Goal: Information Seeking & Learning: Learn about a topic

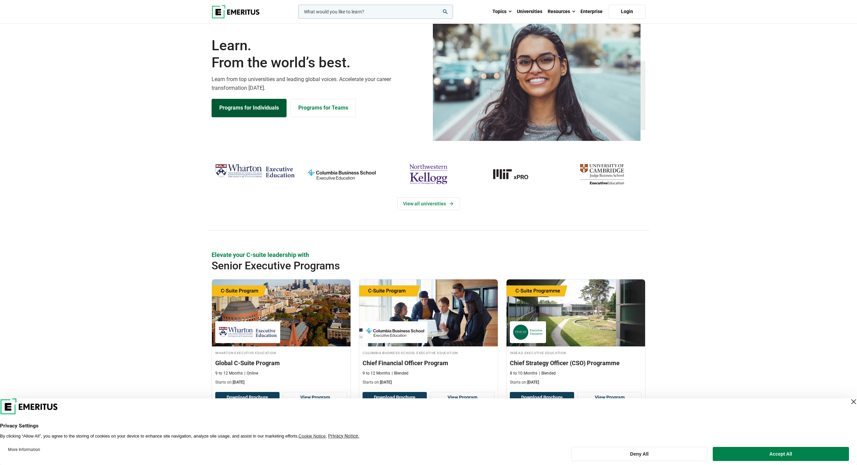
click at [250, 117] on link "Programs for Individuals" at bounding box center [249, 108] width 75 height 18
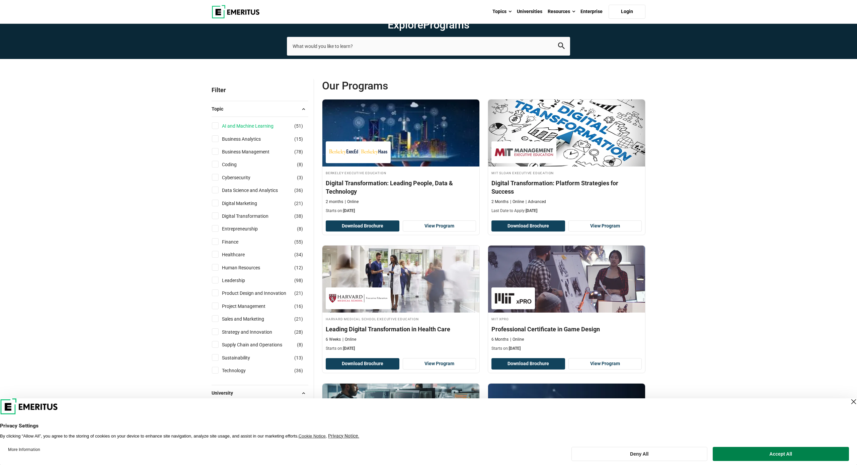
click at [246, 130] on link "AI and Machine Learning" at bounding box center [254, 125] width 65 height 7
checkbox input "true"
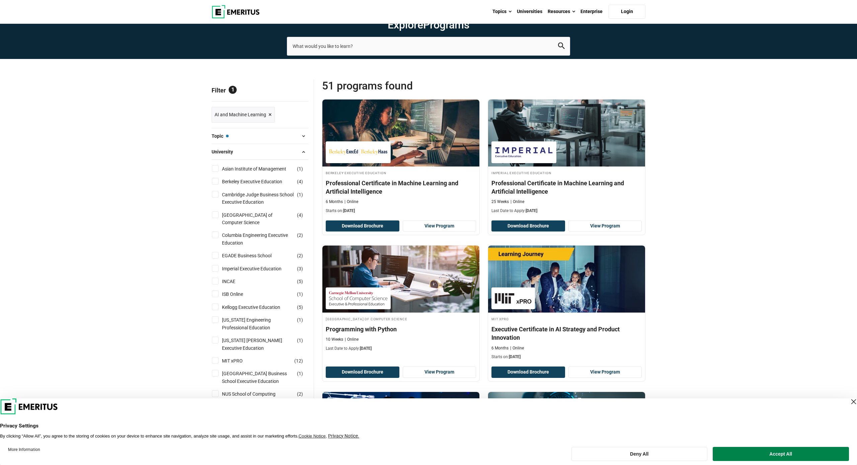
click at [271, 120] on span "×" at bounding box center [270, 115] width 3 height 10
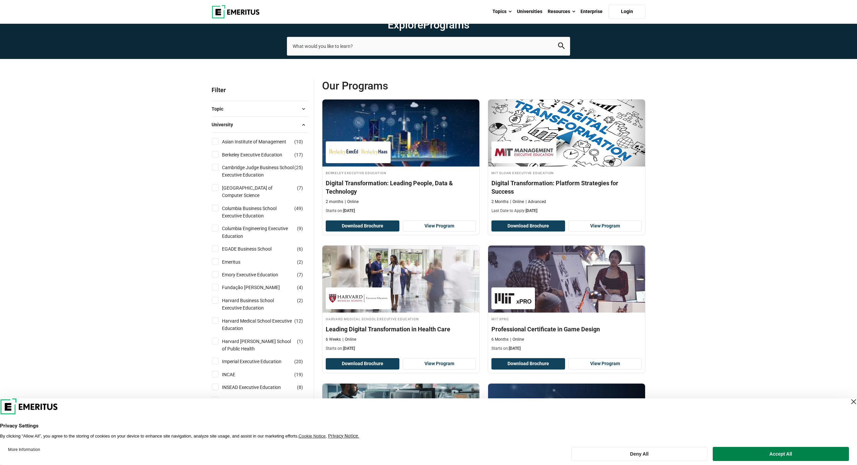
click at [247, 130] on button "University" at bounding box center [260, 125] width 97 height 10
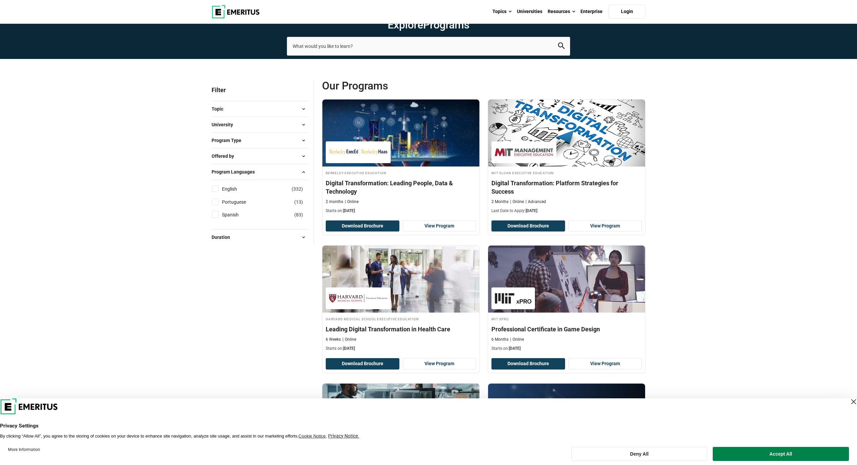
click at [239, 114] on button "Topic" at bounding box center [260, 109] width 97 height 10
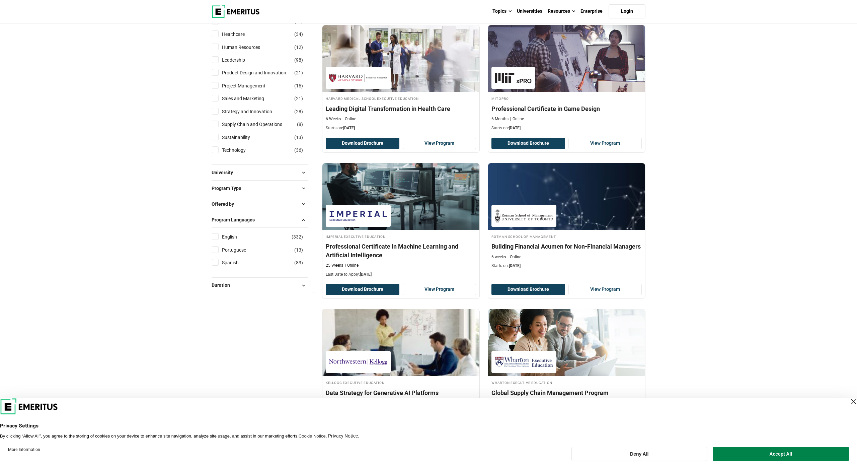
scroll to position [217, 0]
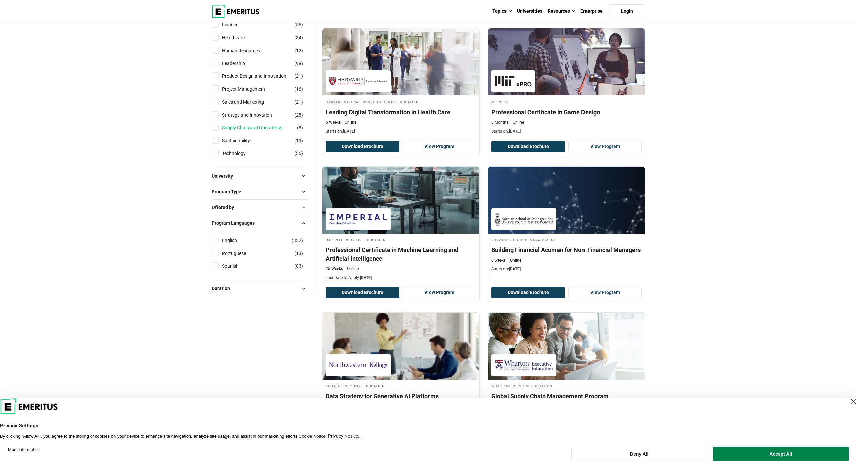
click at [247, 131] on link "Supply Chain and Operations" at bounding box center [259, 127] width 74 height 7
checkbox input "true"
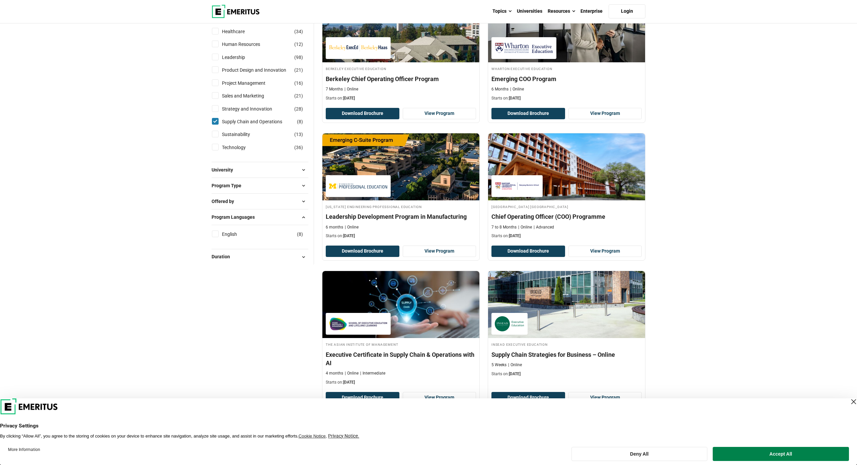
scroll to position [191, 0]
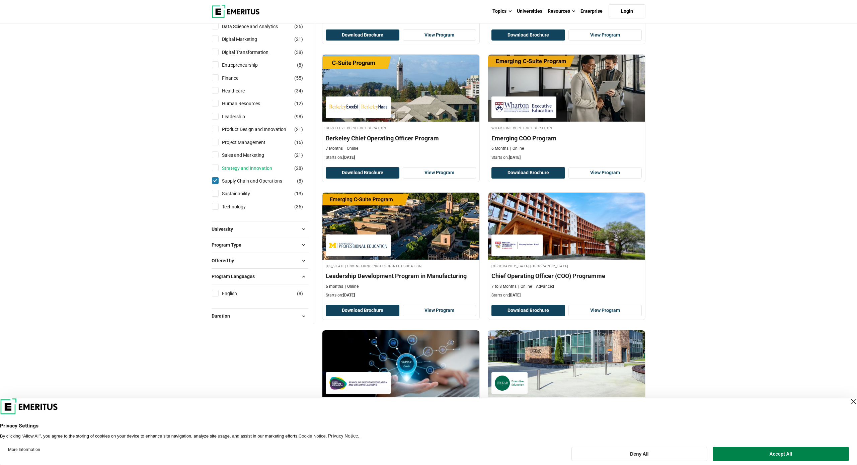
click at [247, 172] on link "Strategy and Innovation" at bounding box center [254, 167] width 64 height 7
checkbox input "true"
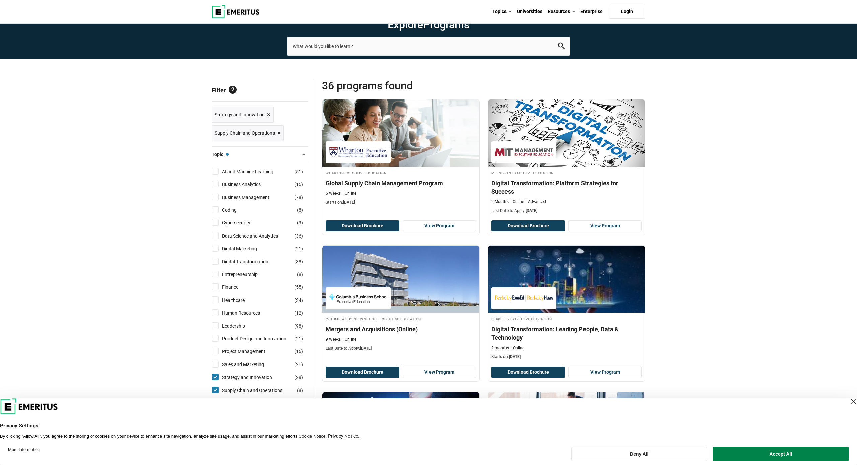
click at [279, 138] on span "×" at bounding box center [278, 133] width 3 height 10
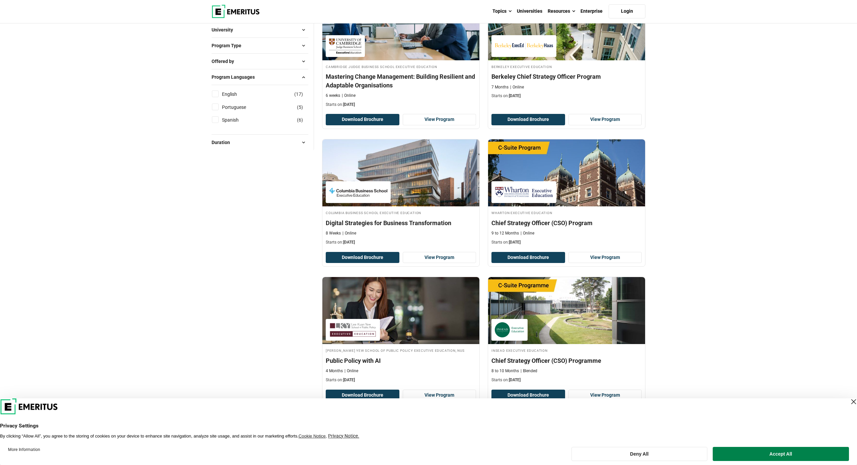
scroll to position [320, 0]
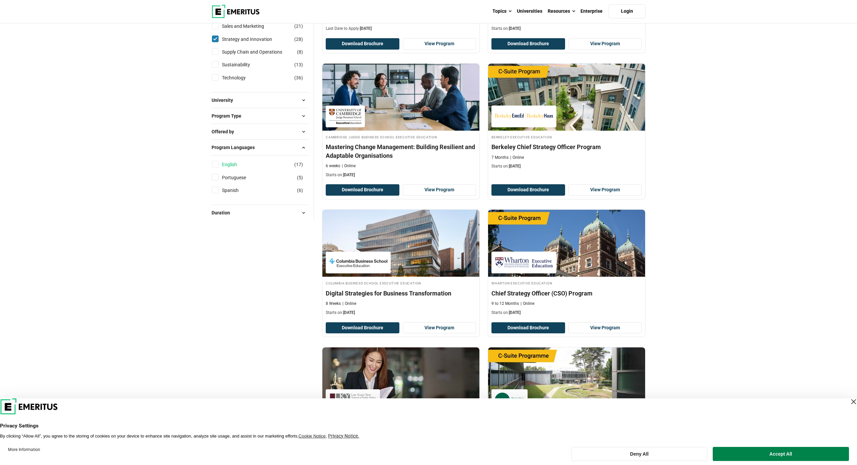
click at [224, 168] on link "English" at bounding box center [236, 164] width 28 height 7
checkbox input "true"
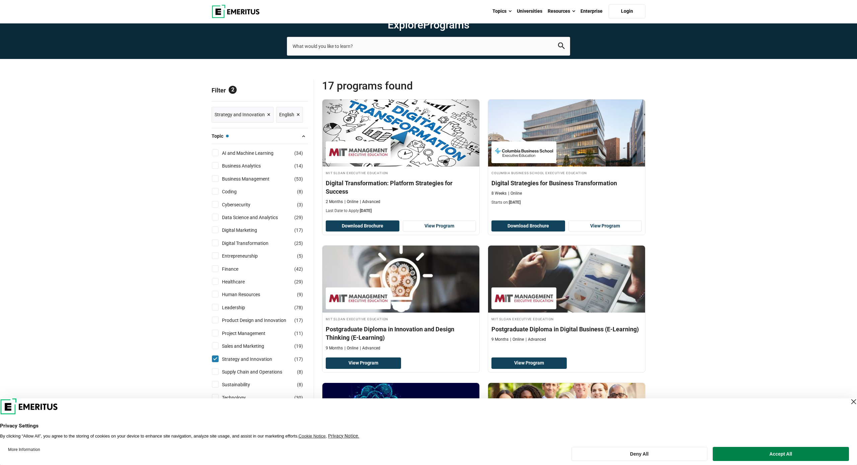
scroll to position [5, 0]
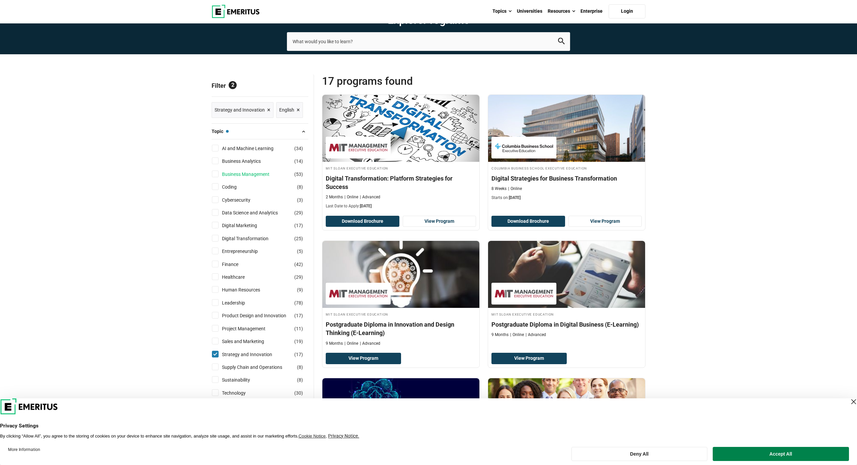
click at [243, 178] on link "Business Management" at bounding box center [252, 173] width 61 height 7
checkbox input "true"
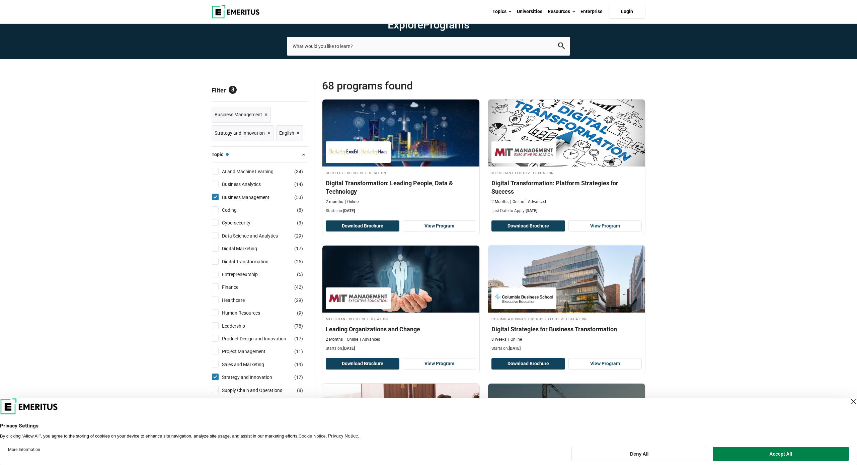
click at [267, 138] on span "×" at bounding box center [268, 133] width 3 height 10
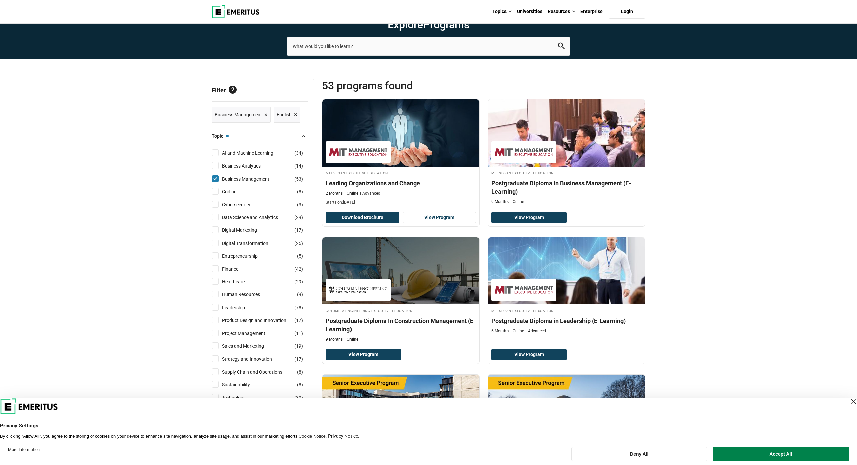
click at [264, 120] on span "Business Management ×" at bounding box center [241, 115] width 53 height 10
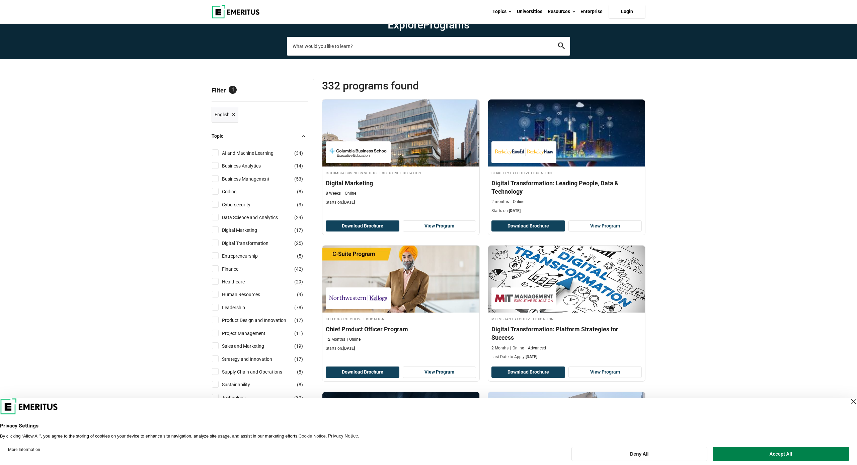
click at [330, 56] on input "search-page" at bounding box center [428, 46] width 283 height 19
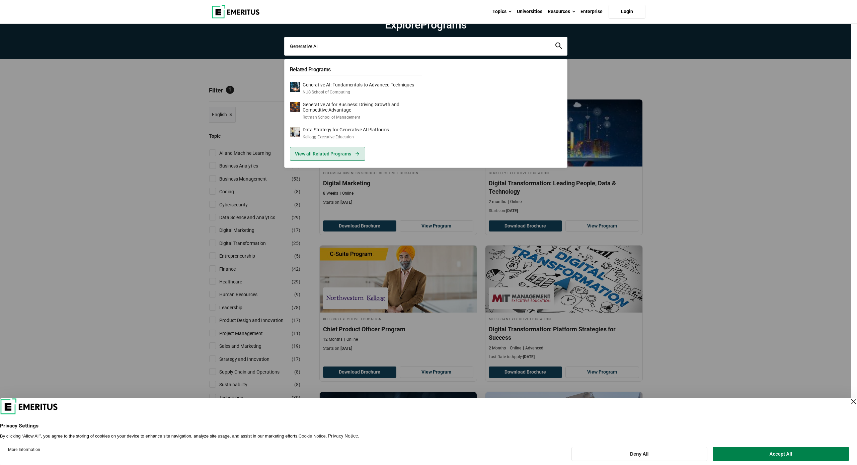
type input "Generative AI"
click at [324, 161] on link "View all Related Programs" at bounding box center [327, 154] width 75 height 14
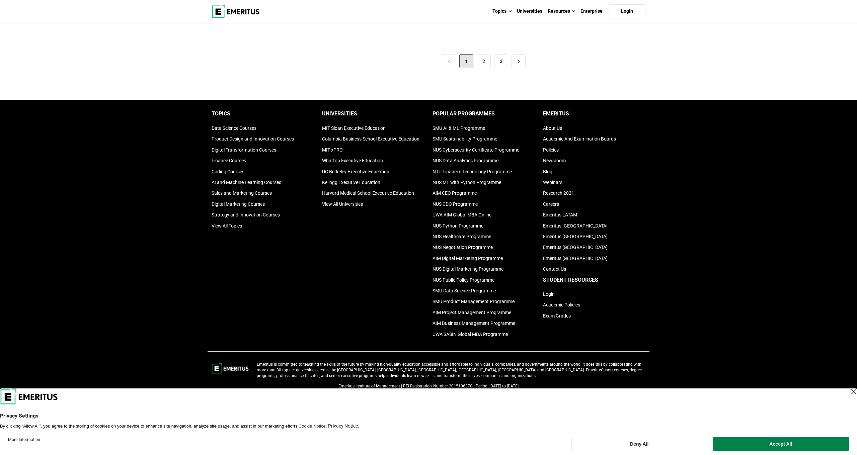
scroll to position [1514, 0]
